Goal: Task Accomplishment & Management: Complete application form

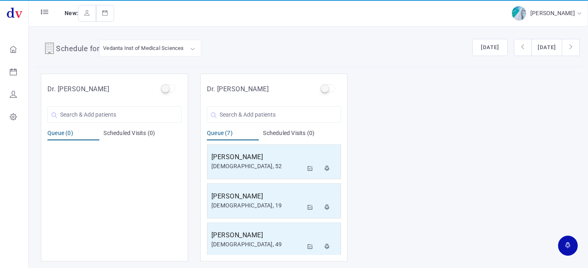
scroll to position [121, 0]
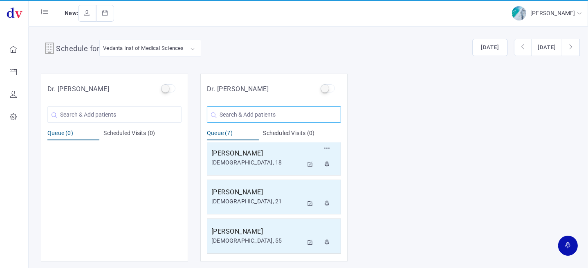
click at [290, 114] on input "text" at bounding box center [274, 114] width 134 height 16
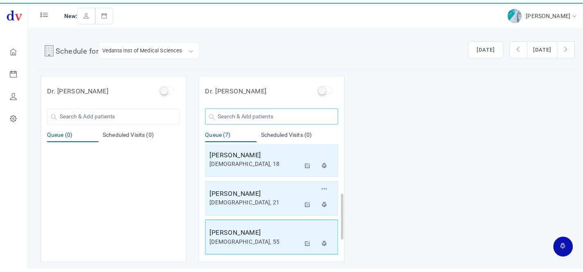
scroll to position [160, 0]
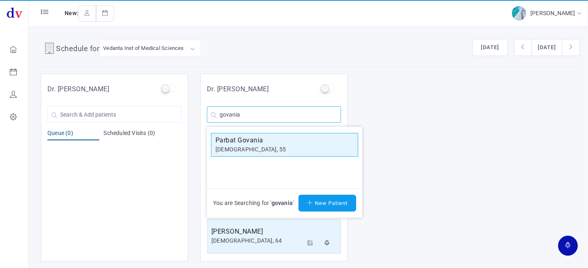
type input "govania"
click at [270, 143] on h5 "Parbat Govania" at bounding box center [285, 140] width 138 height 10
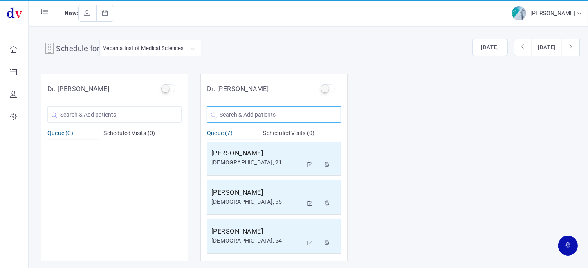
click at [266, 113] on input "text" at bounding box center [274, 114] width 134 height 16
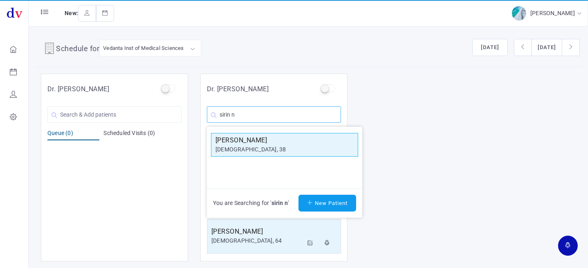
type input "sirin n"
click at [265, 147] on div "[DEMOGRAPHIC_DATA], 38" at bounding box center [285, 149] width 138 height 9
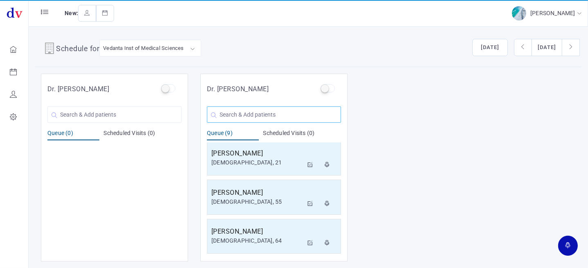
click at [245, 110] on input "text" at bounding box center [274, 114] width 134 height 16
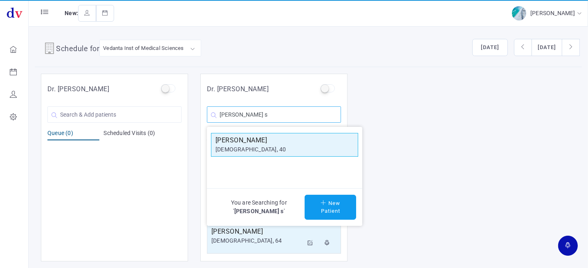
type input "[PERSON_NAME] s"
click at [263, 150] on div "[DEMOGRAPHIC_DATA], 40" at bounding box center [285, 149] width 138 height 9
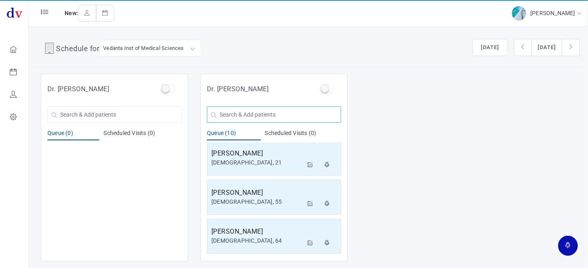
click at [225, 114] on input "text" at bounding box center [274, 114] width 134 height 16
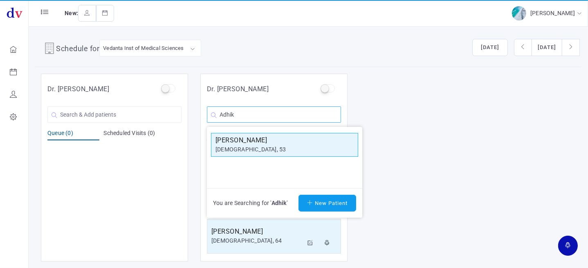
type input "Adhik"
click at [261, 144] on h5 "[PERSON_NAME]" at bounding box center [285, 140] width 138 height 10
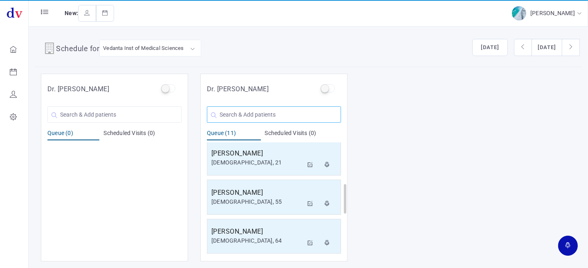
click at [246, 118] on input "text" at bounding box center [274, 114] width 134 height 16
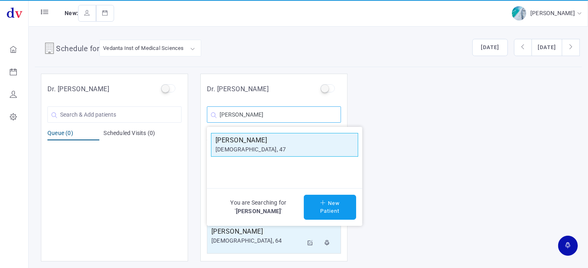
type input "[PERSON_NAME]"
click at [247, 143] on h5 "[PERSON_NAME]" at bounding box center [285, 140] width 138 height 10
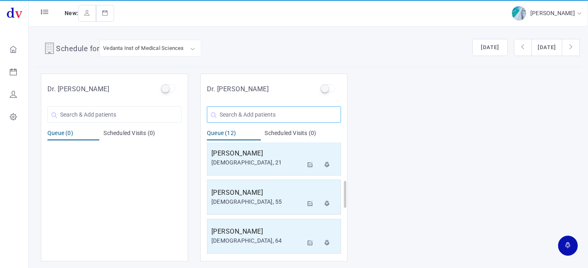
click at [270, 117] on input "text" at bounding box center [274, 114] width 134 height 16
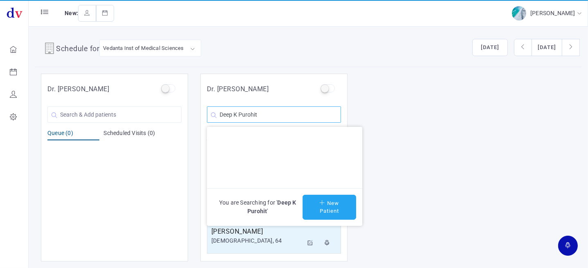
type input "Deep K Purohit"
click at [331, 205] on button "New Patient" at bounding box center [330, 207] width 54 height 25
type input "Deep K Purohit"
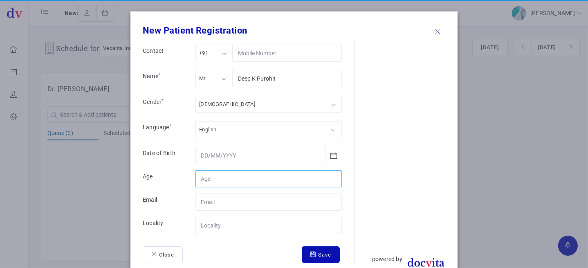
click at [225, 181] on input "Contact" at bounding box center [269, 178] width 146 height 17
type input "41"
click at [232, 224] on input "Contact" at bounding box center [269, 225] width 146 height 17
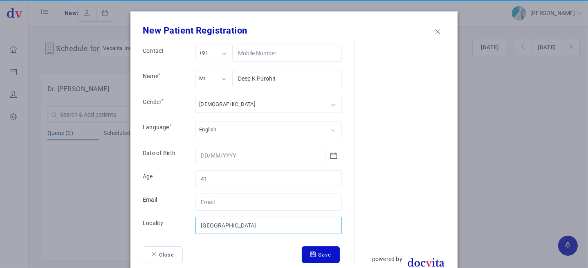
type input "[GEOGRAPHIC_DATA]"
click at [323, 253] on button "Save" at bounding box center [321, 254] width 38 height 17
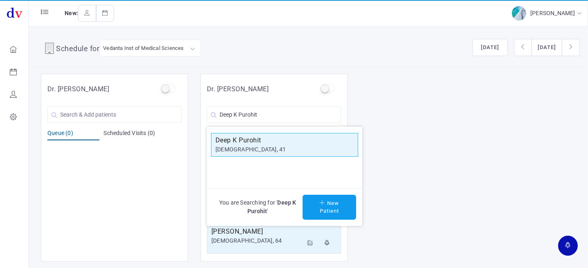
click at [289, 142] on h5 "Deep K Purohit" at bounding box center [285, 140] width 138 height 10
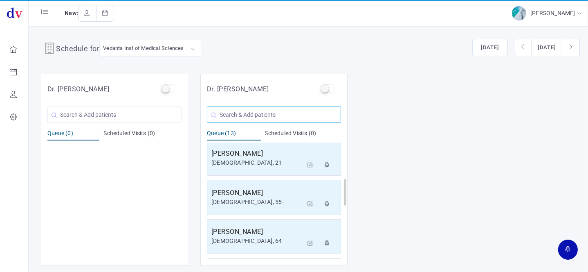
click at [254, 112] on input "text" at bounding box center [274, 114] width 134 height 16
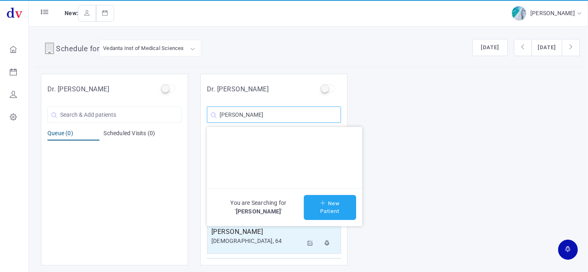
type input "[PERSON_NAME]"
click at [331, 206] on button "New Patient" at bounding box center [330, 207] width 52 height 25
type input "[PERSON_NAME]"
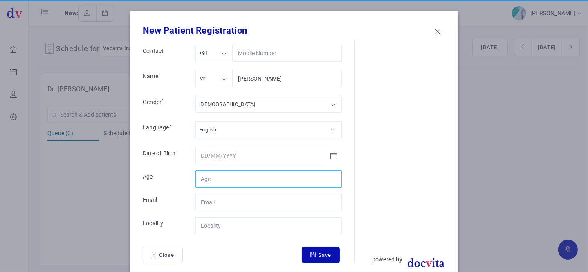
click at [243, 176] on input "Contact" at bounding box center [269, 178] width 146 height 17
type input "64"
click at [237, 229] on input "Contact" at bounding box center [269, 225] width 146 height 17
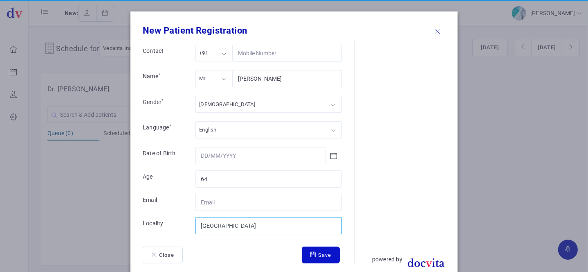
type input "[GEOGRAPHIC_DATA]"
click at [323, 257] on button "Save" at bounding box center [321, 254] width 38 height 17
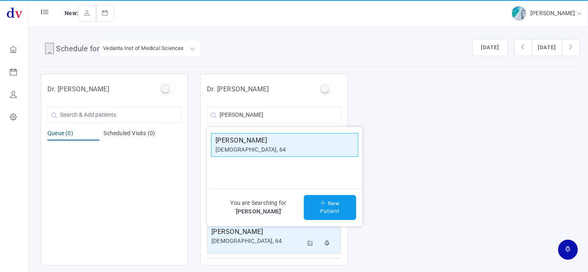
click at [260, 145] on div "[DEMOGRAPHIC_DATA], 64" at bounding box center [285, 149] width 138 height 9
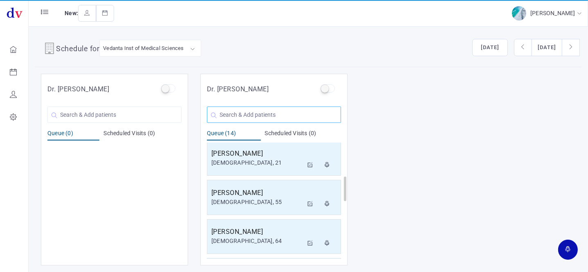
click at [279, 112] on input "text" at bounding box center [274, 114] width 134 height 16
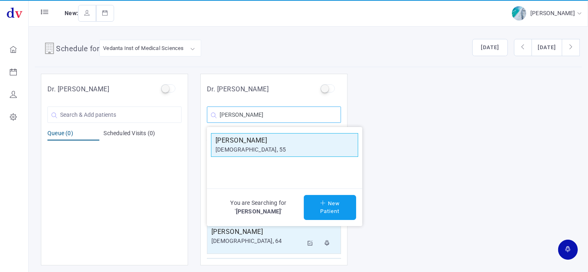
type input "[PERSON_NAME]"
click at [277, 145] on div "[DEMOGRAPHIC_DATA], 55" at bounding box center [285, 149] width 138 height 9
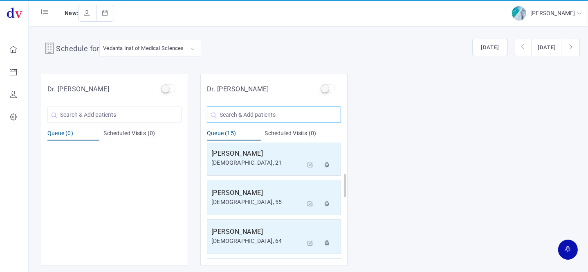
click at [279, 117] on input "text" at bounding box center [274, 114] width 134 height 16
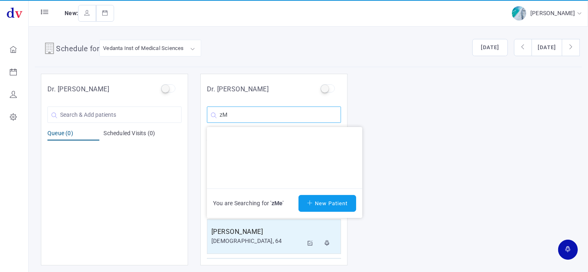
type input "z"
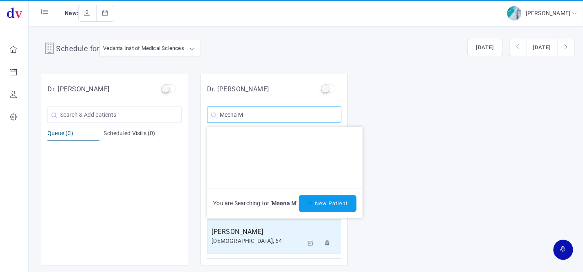
scroll to position [0, 0]
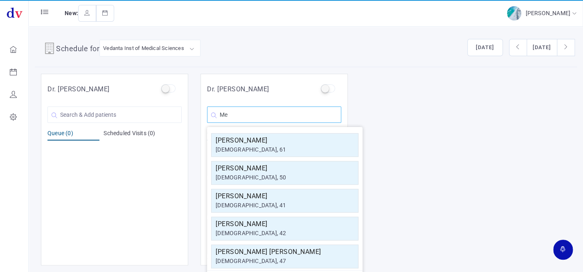
type input "M"
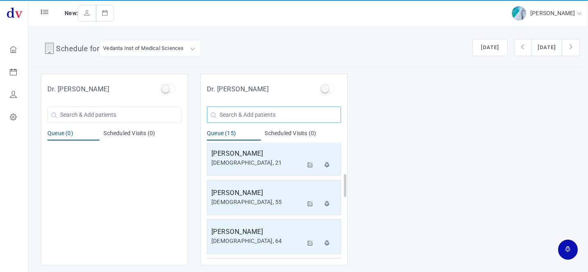
click at [245, 111] on input "text" at bounding box center [274, 114] width 134 height 16
click at [266, 116] on input "text" at bounding box center [274, 114] width 134 height 16
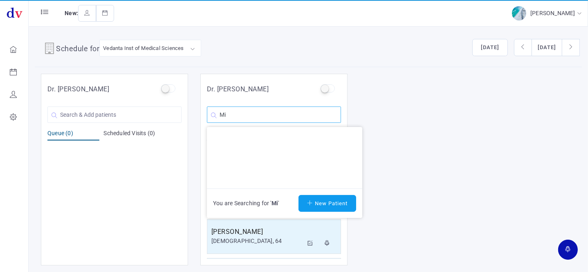
type input "M"
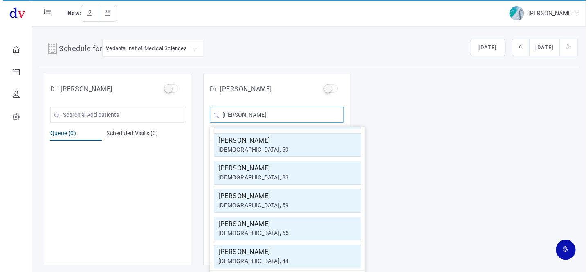
scroll to position [146, 0]
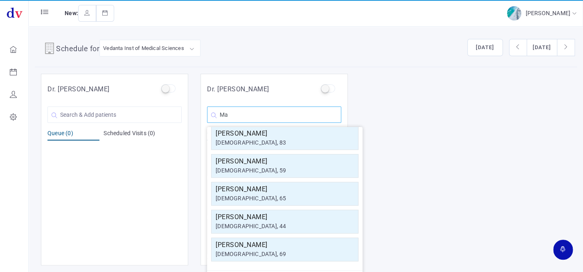
type input "M"
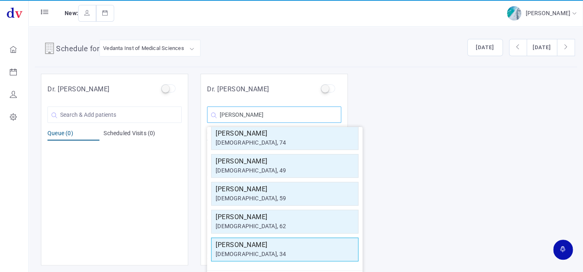
type input "[PERSON_NAME]"
click at [266, 248] on h5 "[PERSON_NAME]" at bounding box center [285, 245] width 138 height 10
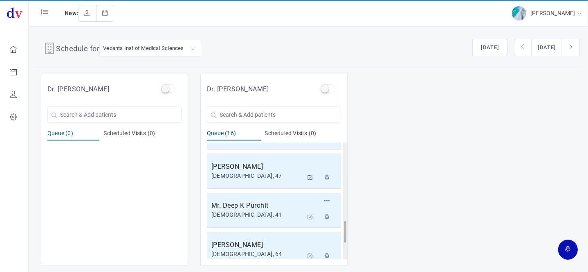
scroll to position [507, 0]
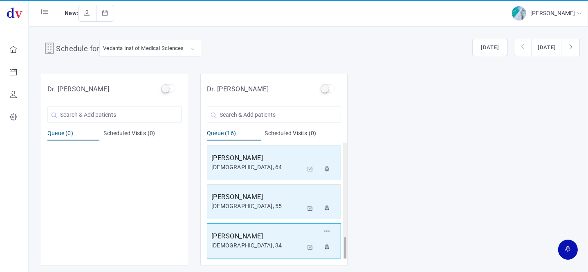
click at [270, 244] on div "[DEMOGRAPHIC_DATA], 34" at bounding box center [258, 245] width 92 height 9
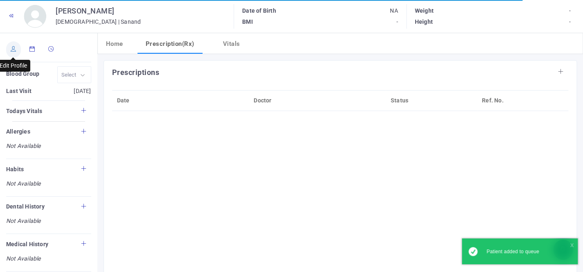
click at [13, 48] on icon at bounding box center [14, 48] width 6 height 5
type input "[PERSON_NAME]"
type input "34"
type input "Sanand"
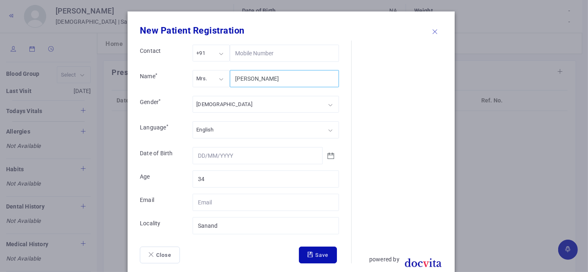
click at [259, 79] on input "[PERSON_NAME]" at bounding box center [284, 78] width 109 height 17
type input "[PERSON_NAME]"
click at [315, 253] on button "Save" at bounding box center [318, 254] width 38 height 17
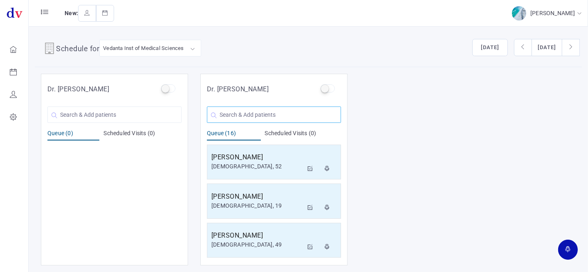
click at [258, 120] on input "text" at bounding box center [274, 114] width 134 height 16
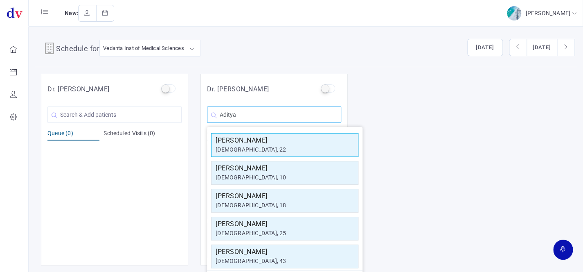
type input "Aditya"
click at [266, 145] on div "[DEMOGRAPHIC_DATA], 22" at bounding box center [285, 149] width 138 height 9
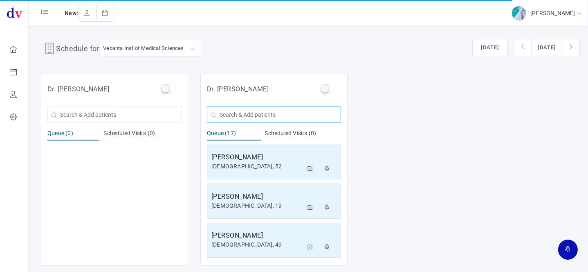
click at [278, 116] on input "text" at bounding box center [274, 114] width 134 height 16
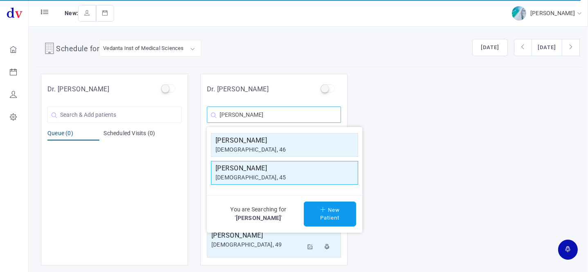
type input "[PERSON_NAME]"
click at [261, 172] on h5 "[PERSON_NAME]" at bounding box center [285, 168] width 138 height 10
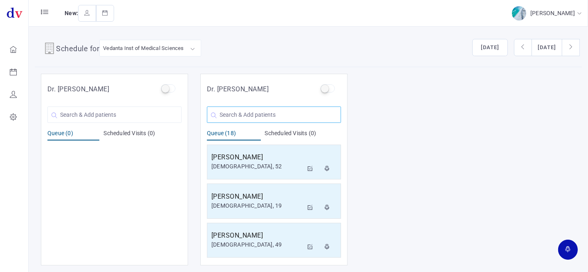
click at [265, 113] on input "text" at bounding box center [274, 114] width 134 height 16
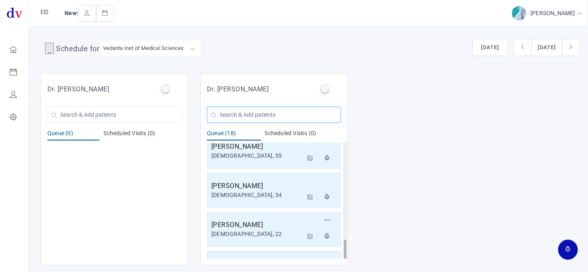
scroll to position [585, 0]
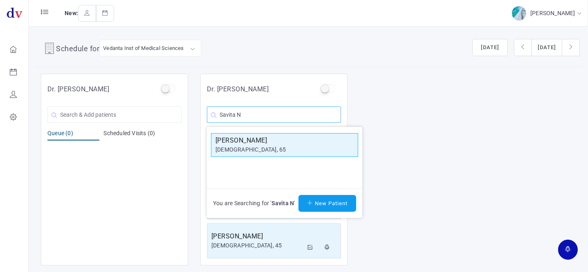
type input "Savita N"
click at [280, 144] on h5 "[PERSON_NAME]" at bounding box center [285, 140] width 138 height 10
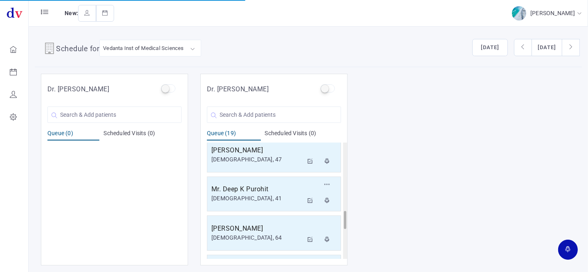
scroll to position [625, 0]
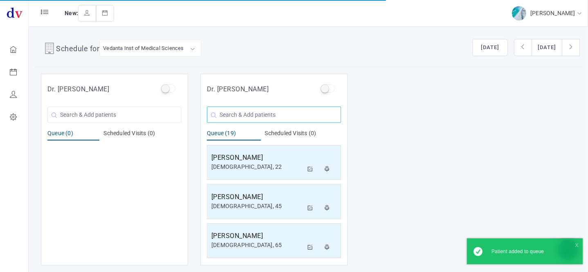
click at [250, 113] on input "text" at bounding box center [274, 114] width 134 height 16
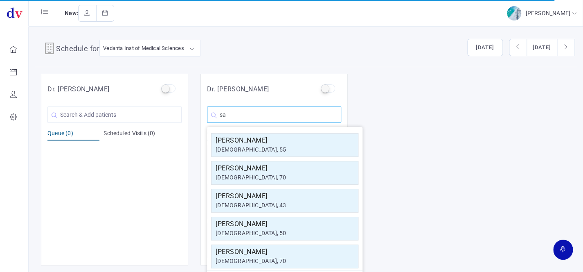
type input "s"
type input "maharaj"
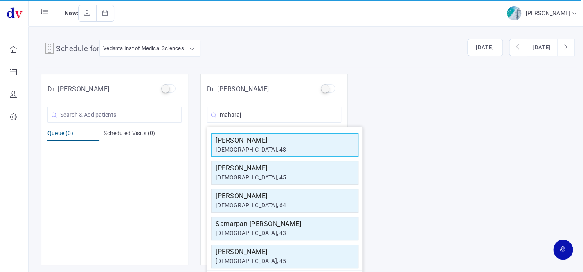
click at [266, 144] on h5 "[PERSON_NAME]" at bounding box center [285, 140] width 138 height 10
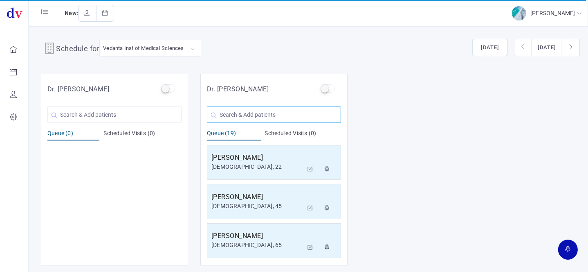
click at [246, 112] on input "text" at bounding box center [274, 114] width 134 height 16
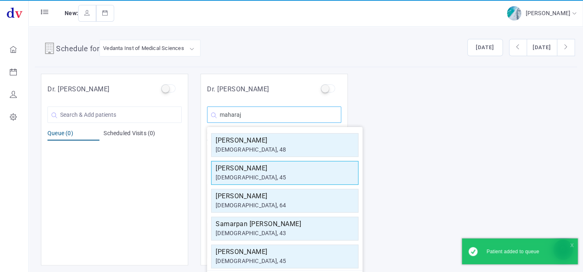
type input "maharaj"
click at [242, 167] on h5 "[PERSON_NAME]" at bounding box center [285, 168] width 138 height 10
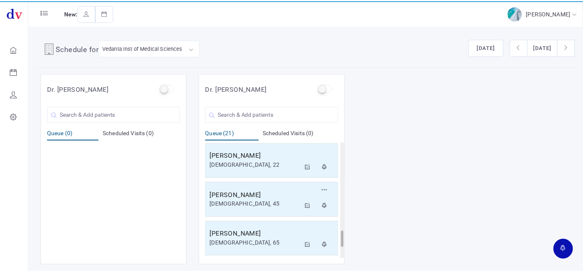
scroll to position [702, 0]
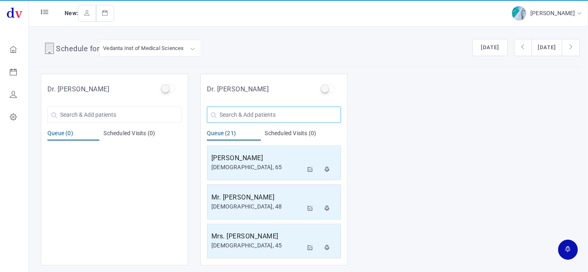
click at [262, 115] on input "text" at bounding box center [274, 114] width 134 height 16
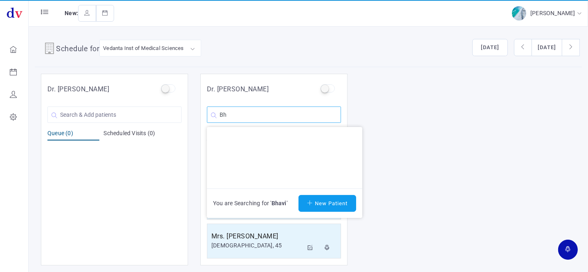
type input "B"
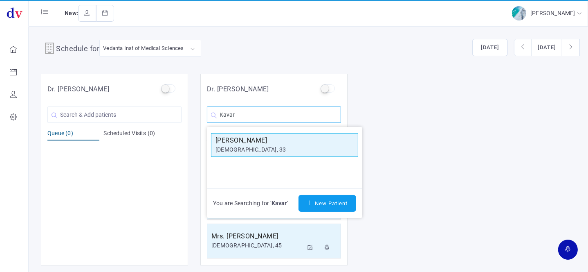
type input "Kavar"
click at [257, 146] on div "[DEMOGRAPHIC_DATA], 33" at bounding box center [285, 149] width 138 height 9
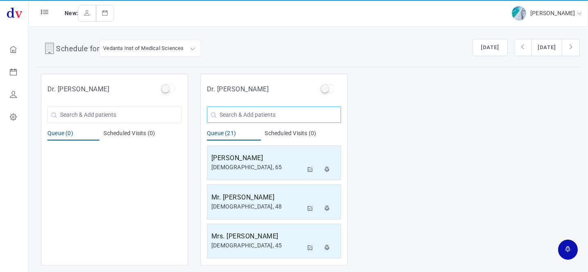
click at [261, 118] on input "text" at bounding box center [274, 114] width 134 height 16
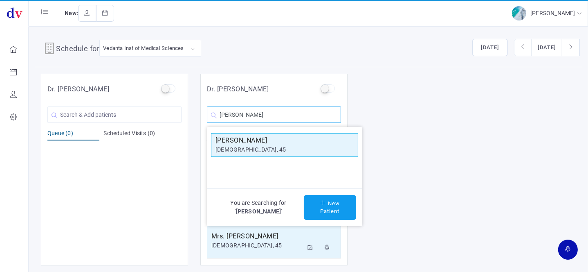
type input "[PERSON_NAME]"
click at [258, 149] on div "[DEMOGRAPHIC_DATA], 45" at bounding box center [285, 149] width 138 height 9
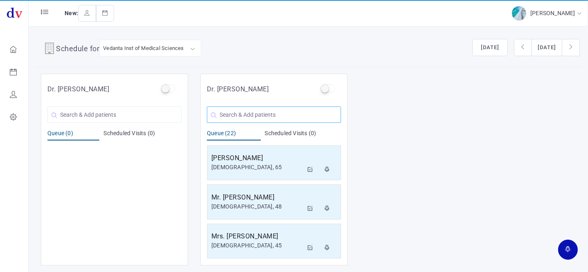
click at [262, 115] on input "text" at bounding box center [274, 114] width 134 height 16
type input "j"
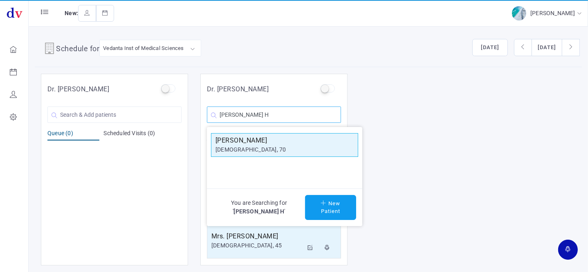
type input "[PERSON_NAME] H"
click at [261, 140] on h5 "[PERSON_NAME]" at bounding box center [285, 140] width 138 height 10
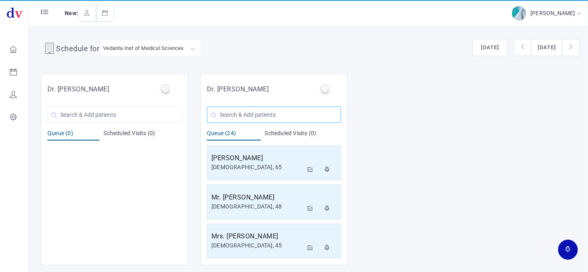
click at [250, 113] on input "text" at bounding box center [274, 114] width 134 height 16
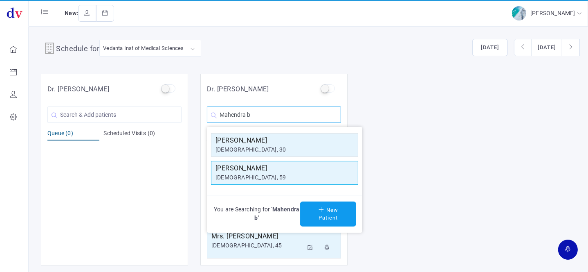
type input "Mahendra b"
click at [250, 167] on h5 "[PERSON_NAME]" at bounding box center [285, 168] width 138 height 10
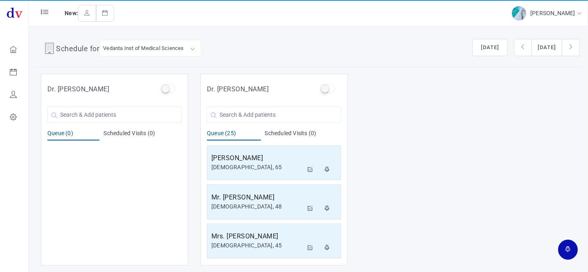
click at [467, 134] on div "Dr. [PERSON_NAME] You are Searching for ' ' New Patient Queue (0) Scheduled Vis…" at bounding box center [308, 169] width 547 height 191
click at [459, 117] on div "Dr. [PERSON_NAME] You are Searching for ' ' New Patient Queue (0) Scheduled Vis…" at bounding box center [308, 169] width 547 height 191
click at [272, 113] on input "text" at bounding box center [274, 114] width 134 height 16
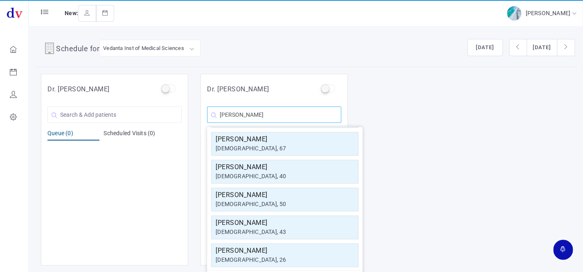
scroll to position [146, 0]
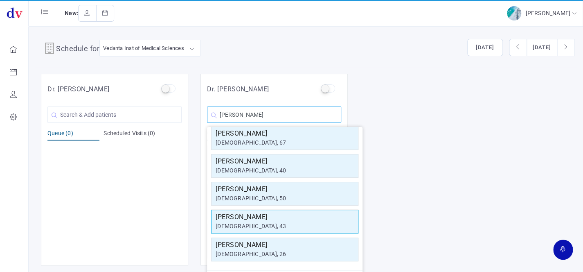
type input "[PERSON_NAME]"
click at [257, 225] on div "[DEMOGRAPHIC_DATA], 43" at bounding box center [285, 226] width 138 height 9
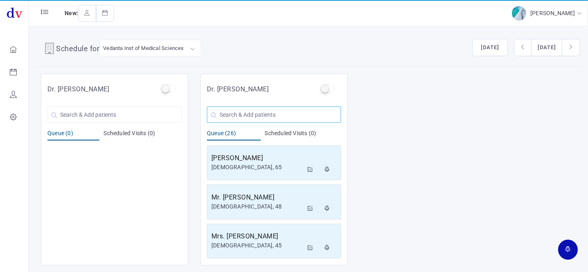
click at [257, 119] on input "text" at bounding box center [274, 114] width 134 height 16
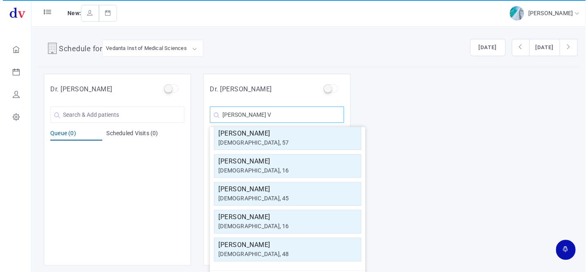
scroll to position [0, 0]
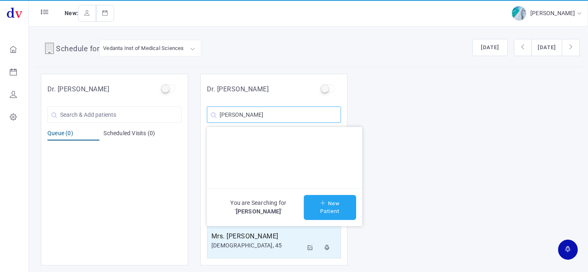
type input "[PERSON_NAME]"
click at [329, 212] on button "New Patient" at bounding box center [330, 207] width 52 height 25
type input "[PERSON_NAME]"
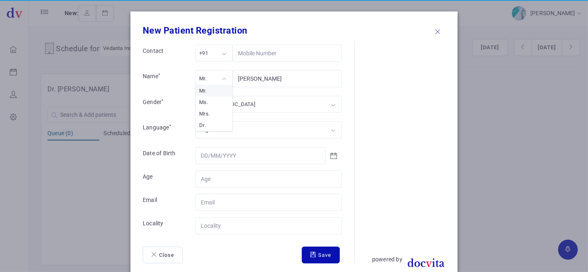
click at [219, 78] on div "Mr." at bounding box center [214, 78] width 37 height 17
click at [232, 104] on div "[DEMOGRAPHIC_DATA]" at bounding box center [269, 104] width 146 height 17
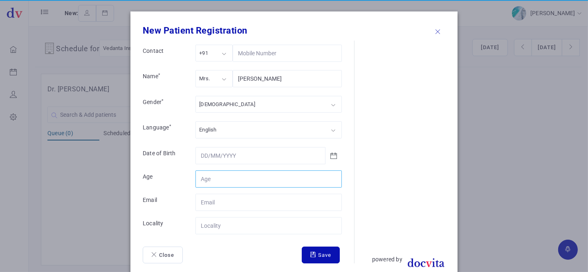
click at [228, 177] on input "Contact" at bounding box center [269, 178] width 146 height 17
type input "46"
click at [237, 229] on input "Contact" at bounding box center [269, 225] width 146 height 17
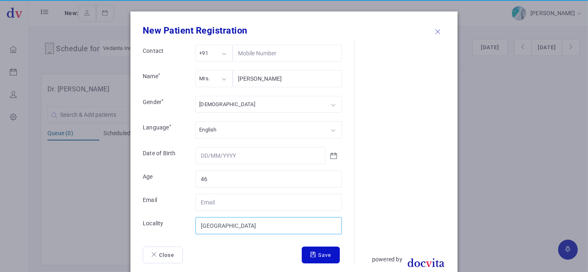
type input "[GEOGRAPHIC_DATA]"
click at [325, 252] on button "Save" at bounding box center [321, 254] width 38 height 17
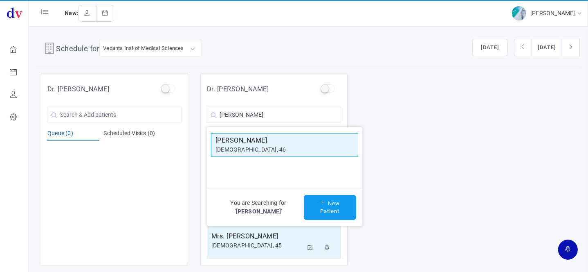
click at [290, 143] on h5 "[PERSON_NAME]" at bounding box center [285, 140] width 138 height 10
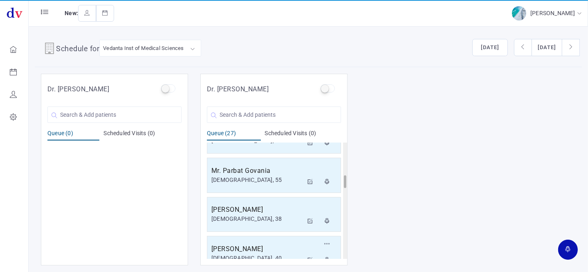
scroll to position [297, 0]
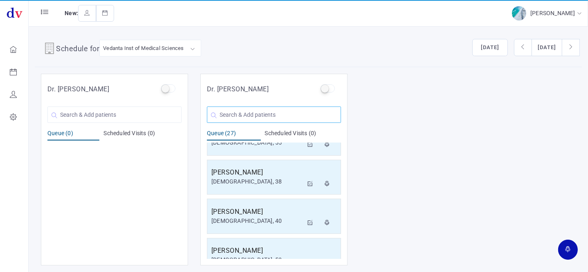
click at [223, 109] on input "text" at bounding box center [274, 114] width 134 height 16
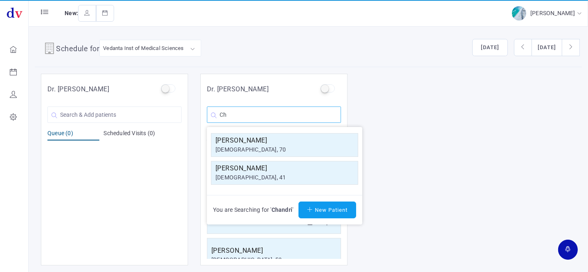
type input "C"
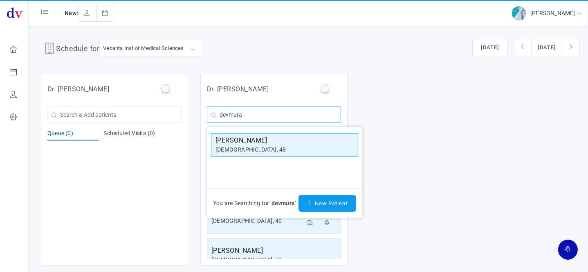
type input "devmura"
click at [233, 137] on h5 "[PERSON_NAME]" at bounding box center [285, 140] width 138 height 10
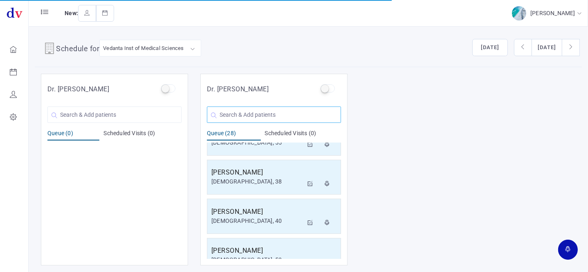
click at [225, 118] on input "text" at bounding box center [274, 114] width 134 height 16
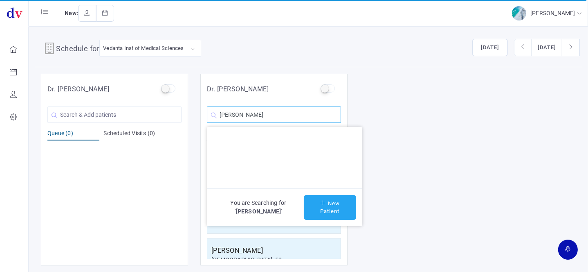
type input "[PERSON_NAME]"
click at [347, 202] on button "New Patient" at bounding box center [330, 207] width 52 height 25
type input "[PERSON_NAME]"
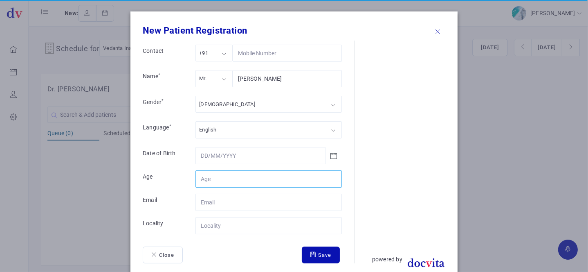
click at [216, 176] on input "Contact" at bounding box center [269, 178] width 146 height 17
type input "42"
click at [226, 221] on input "Contact" at bounding box center [269, 225] width 146 height 17
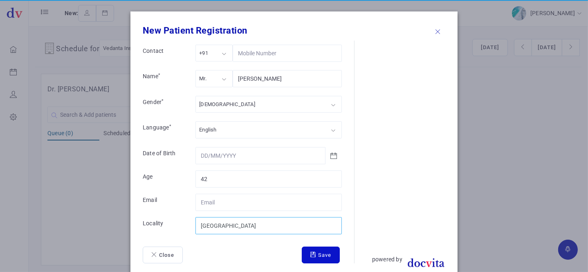
type input "[GEOGRAPHIC_DATA]"
click at [304, 251] on button "Save" at bounding box center [321, 254] width 38 height 17
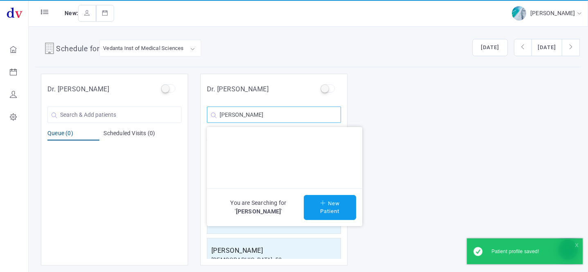
click at [303, 112] on input "[PERSON_NAME]" at bounding box center [274, 114] width 134 height 16
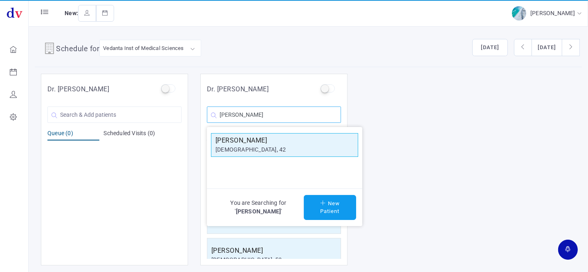
type input "[PERSON_NAME]"
click at [286, 146] on div "[DEMOGRAPHIC_DATA], 42" at bounding box center [285, 149] width 138 height 9
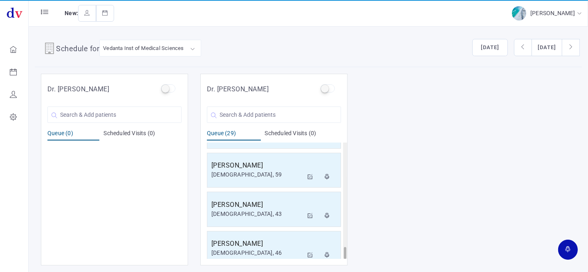
scroll to position [1015, 0]
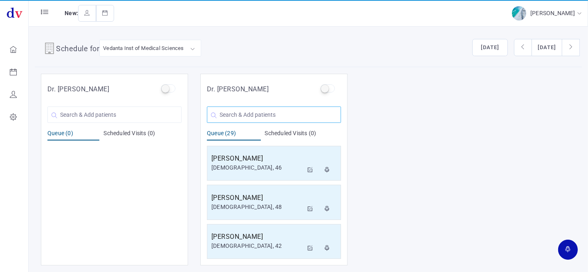
click at [254, 114] on input "text" at bounding box center [274, 114] width 134 height 16
